Goal: Task Accomplishment & Management: Manage account settings

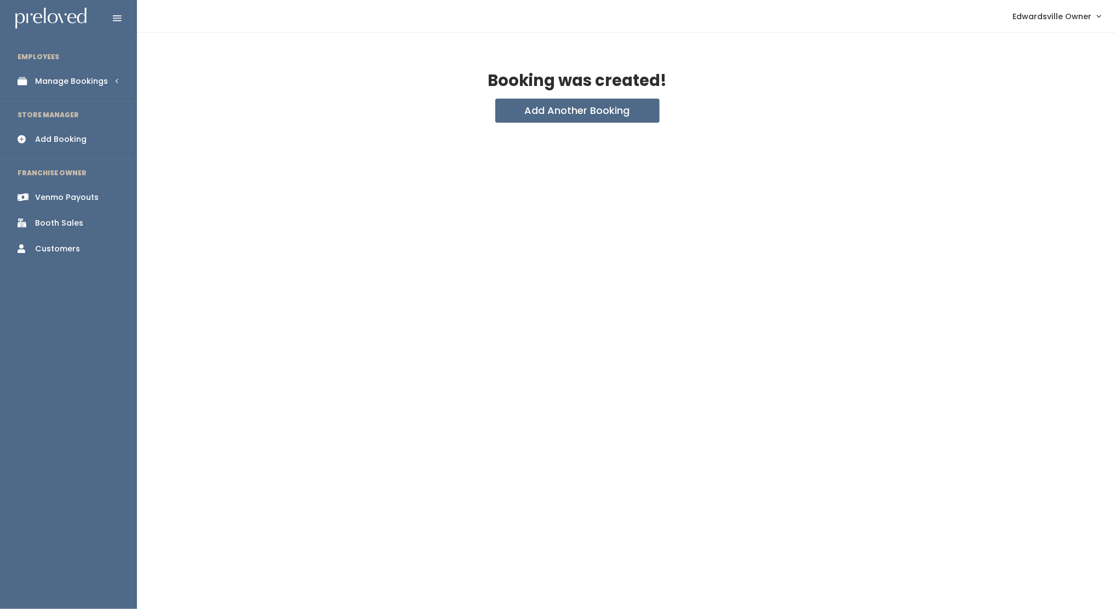
click at [55, 214] on link "Booth Sales" at bounding box center [68, 223] width 137 height 25
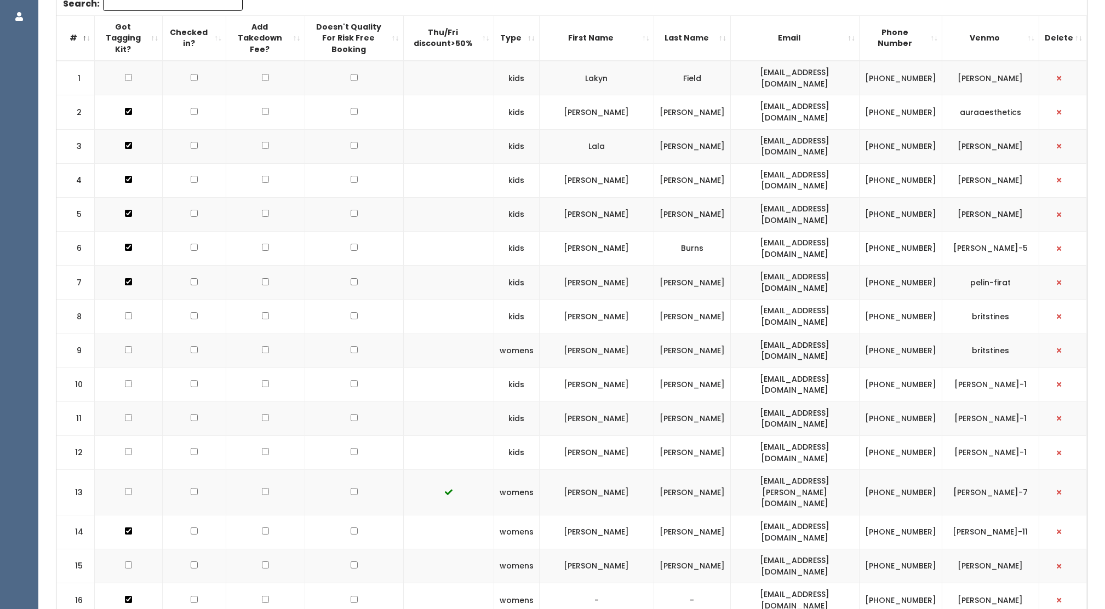
scroll to position [69, 0]
